Goal: Transaction & Acquisition: Subscribe to service/newsletter

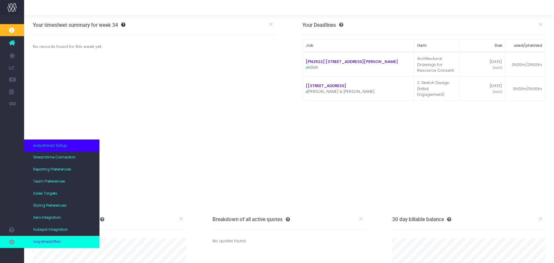
click at [49, 241] on span "wayahead Plan" at bounding box center [47, 241] width 28 height 5
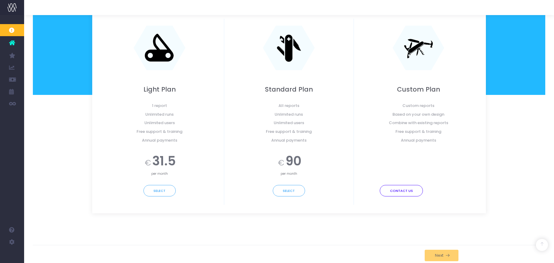
scroll to position [115, 0]
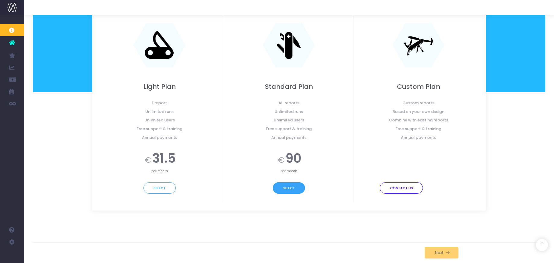
click at [286, 188] on button "Select" at bounding box center [289, 187] width 32 height 11
click at [445, 253] on icon at bounding box center [447, 252] width 5 height 5
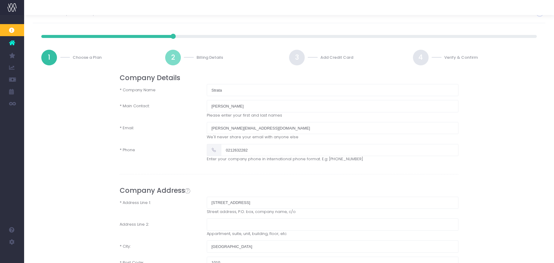
scroll to position [0, 0]
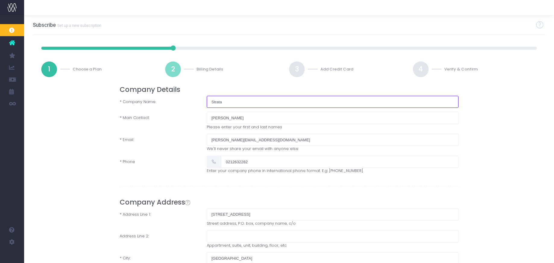
click at [246, 99] on input "Strata" at bounding box center [333, 102] width 252 height 12
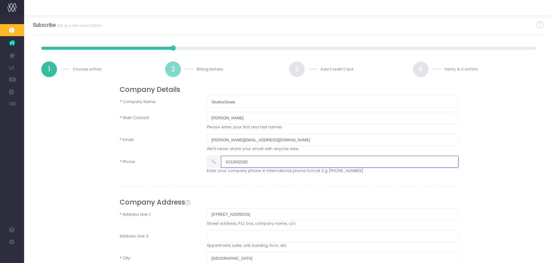
click at [254, 166] on input "0212632282" at bounding box center [340, 162] width 238 height 12
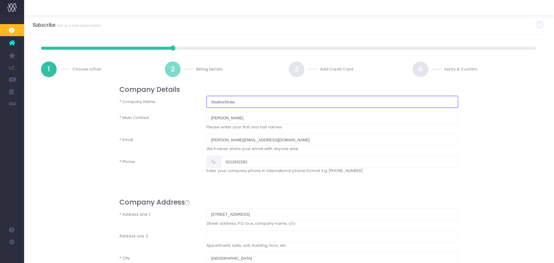
drag, startPoint x: 238, startPoint y: 102, endPoint x: 209, endPoint y: 103, distance: 29.3
click at [209, 103] on input "StudiosStrata" at bounding box center [332, 102] width 252 height 12
type input "Strata Studio"
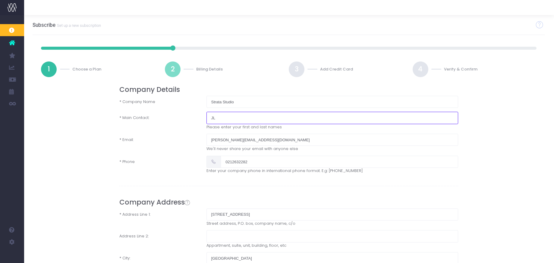
type input "J"
type input "[PERSON_NAME]"
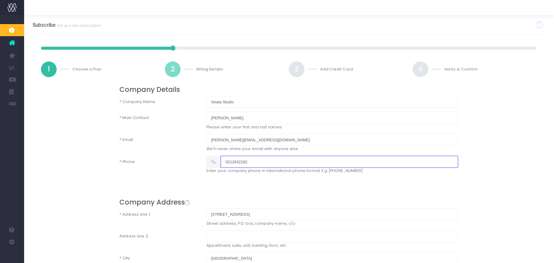
drag, startPoint x: 244, startPoint y: 163, endPoint x: 189, endPoint y: 159, distance: 55.9
click at [189, 159] on div "* Phone 0212632282 Enter your company phone in international phone format. E.g:…" at bounding box center [289, 165] width 348 height 18
type input "0275580598"
click at [103, 184] on form "Company Details * Company Name Strata Studio * Main Contact: Laura Caccioppoli …" at bounding box center [289, 201] width 522 height 231
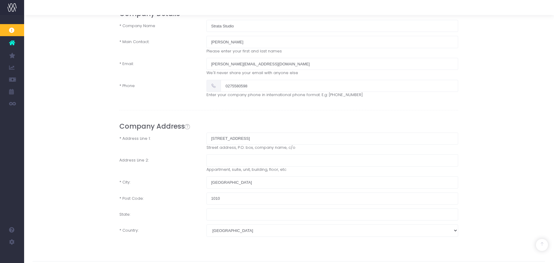
scroll to position [95, 0]
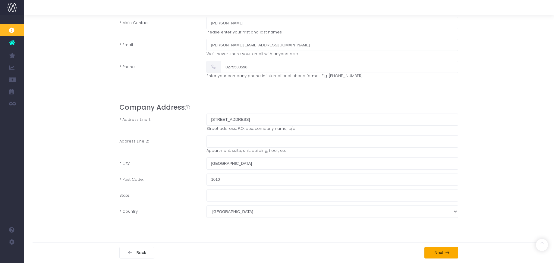
click at [439, 253] on span "Next" at bounding box center [438, 252] width 11 height 5
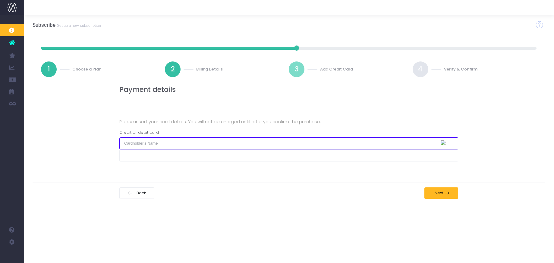
click at [166, 145] on input "text" at bounding box center [288, 143] width 339 height 12
type input "Caitlin Mackenzie-Powell"
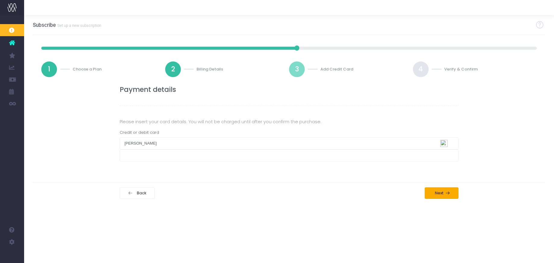
click at [442, 196] on button "Next" at bounding box center [442, 192] width 34 height 11
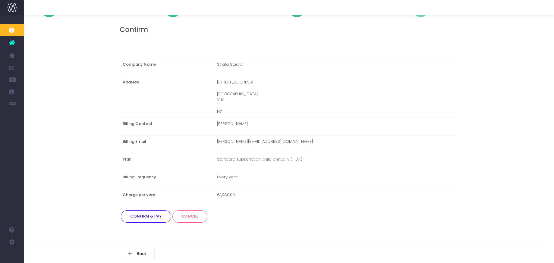
scroll to position [61, 0]
click at [153, 215] on button "Confirm & Pay" at bounding box center [146, 215] width 50 height 12
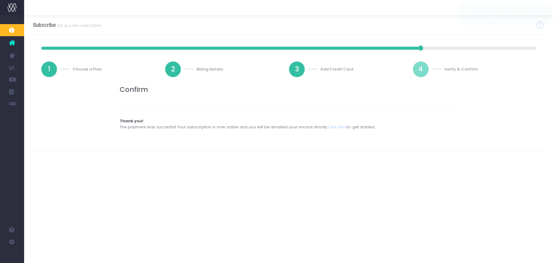
scroll to position [0, 0]
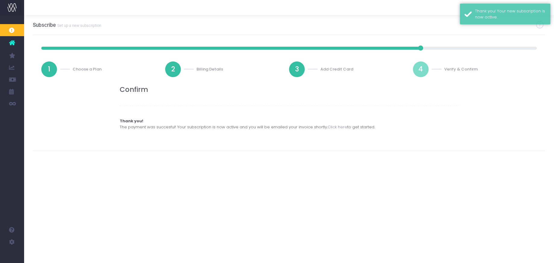
click at [332, 126] on link "Click here" at bounding box center [338, 127] width 20 height 6
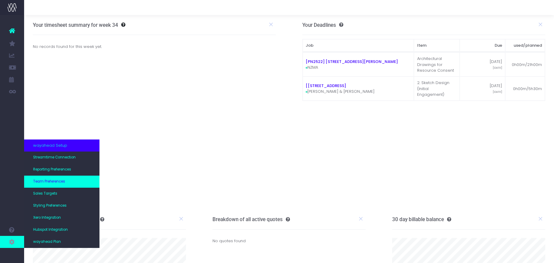
click at [41, 183] on span "Team Preferences" at bounding box center [49, 181] width 32 height 5
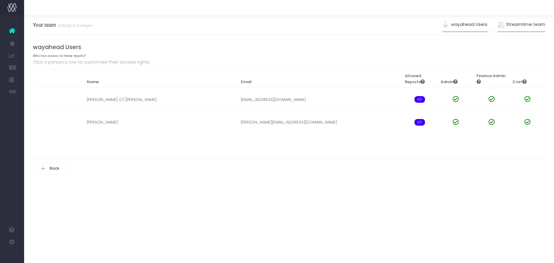
click at [512, 24] on link "Streamtime team" at bounding box center [522, 25] width 48 height 14
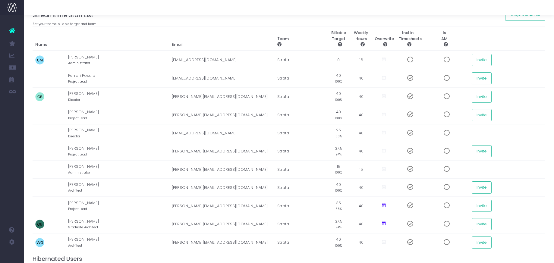
scroll to position [0, 0]
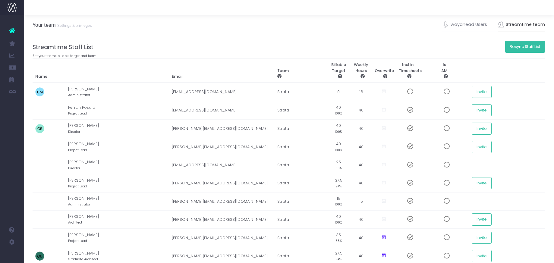
click at [516, 48] on button "Resync Staff List" at bounding box center [525, 47] width 40 height 12
click at [467, 25] on link "wayahead Users" at bounding box center [464, 25] width 45 height 14
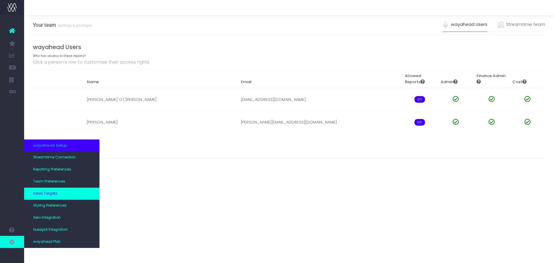
click at [43, 197] on link "Sales Targets" at bounding box center [61, 194] width 75 height 12
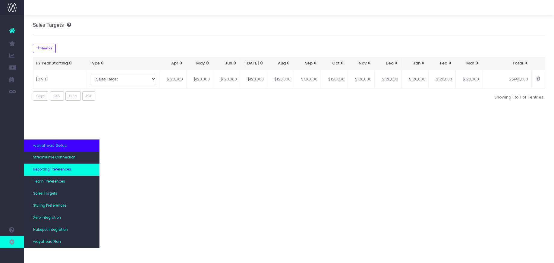
click at [45, 167] on link "Reporting Preferences" at bounding box center [61, 170] width 75 height 12
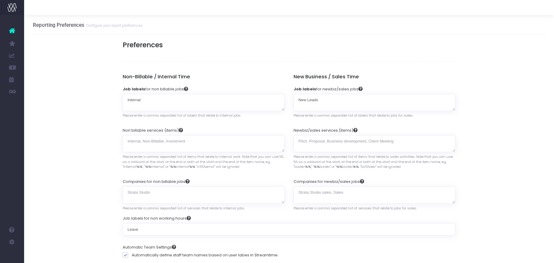
scroll to position [18, 0]
click at [12, 31] on icon at bounding box center [12, 31] width 6 height 8
